Goal: Transaction & Acquisition: Purchase product/service

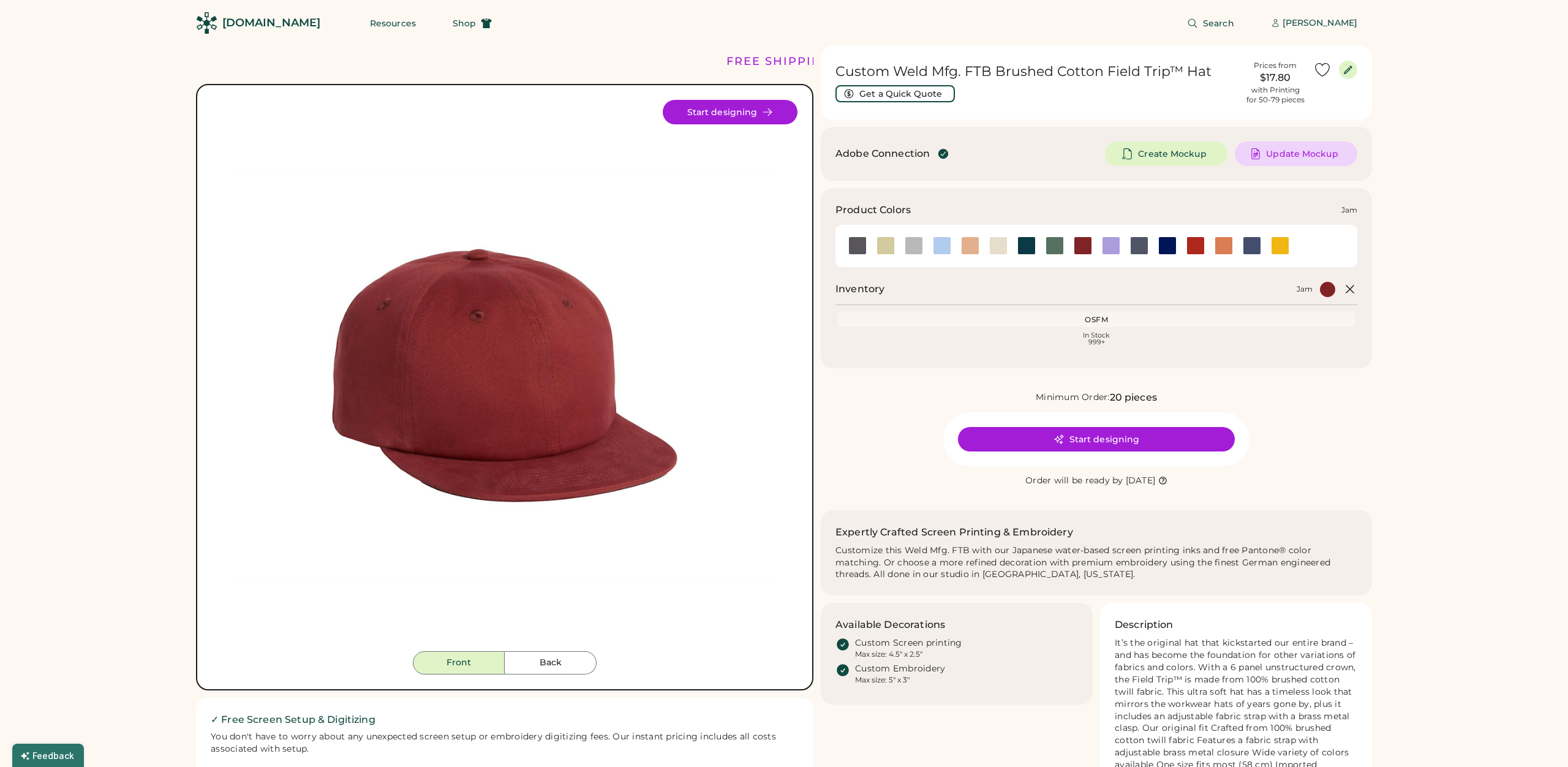
click at [1082, 246] on div at bounding box center [1082, 245] width 19 height 19
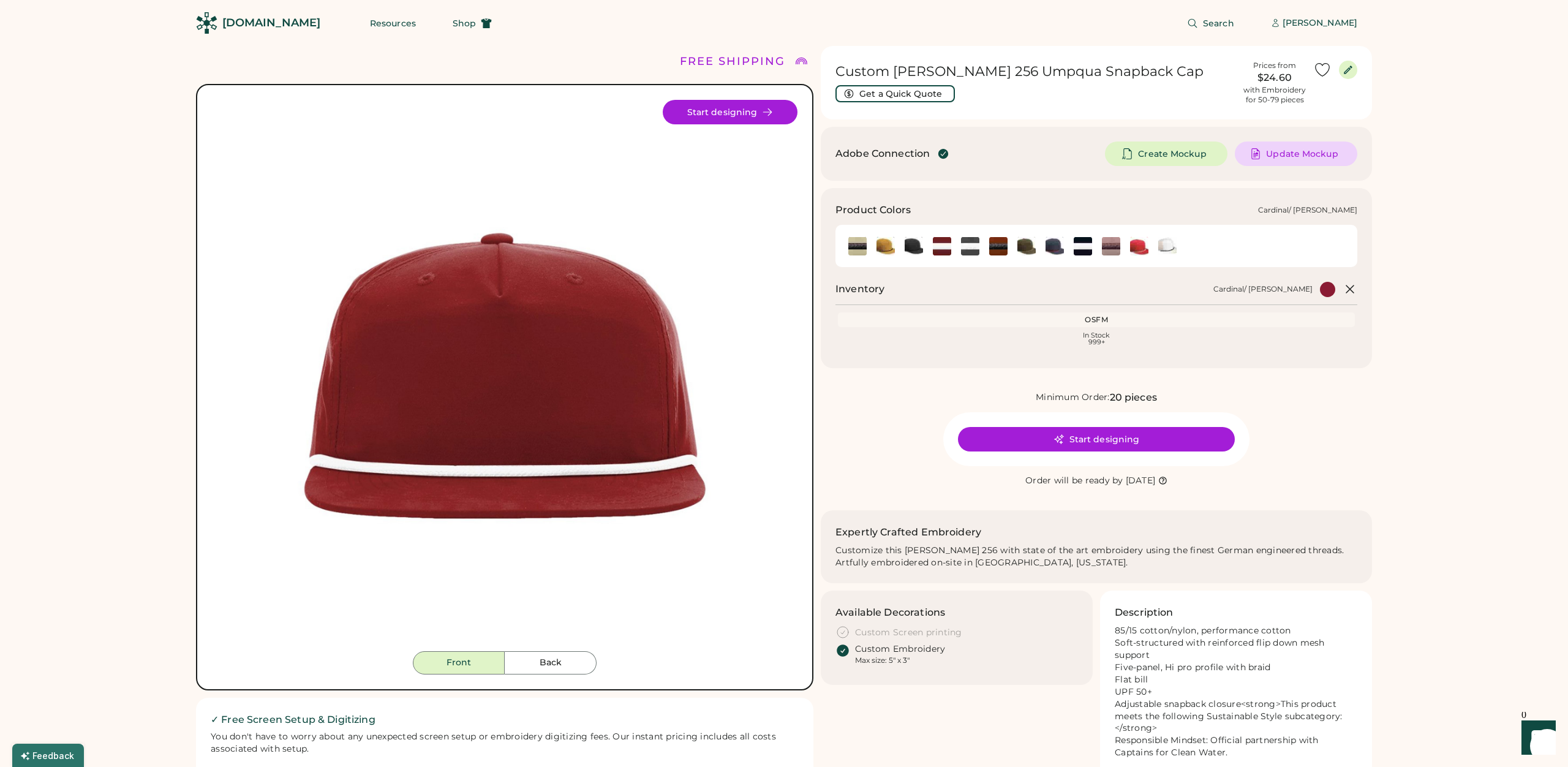
click at [948, 249] on img at bounding box center [942, 246] width 19 height 19
